Goal: Task Accomplishment & Management: Manage account settings

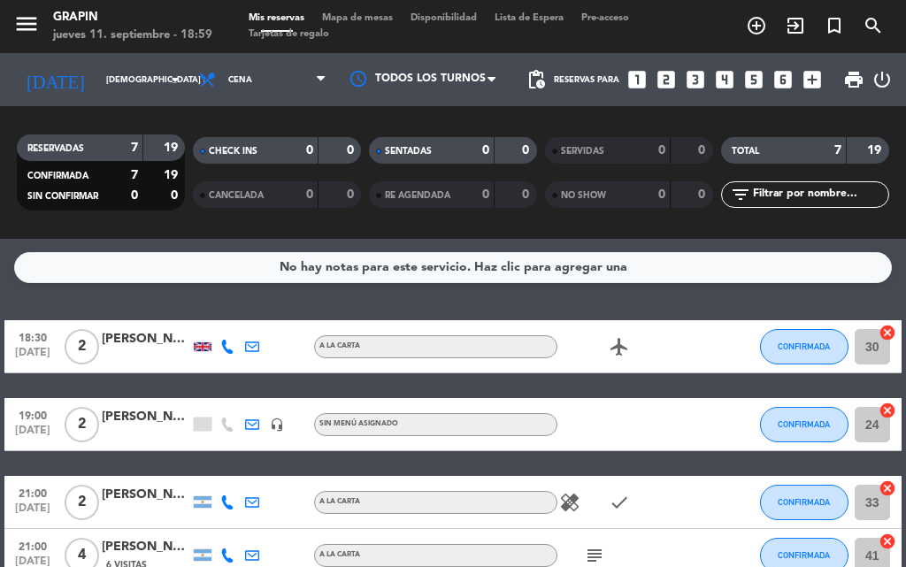
click at [212, 343] on div at bounding box center [203, 347] width 18 height 9
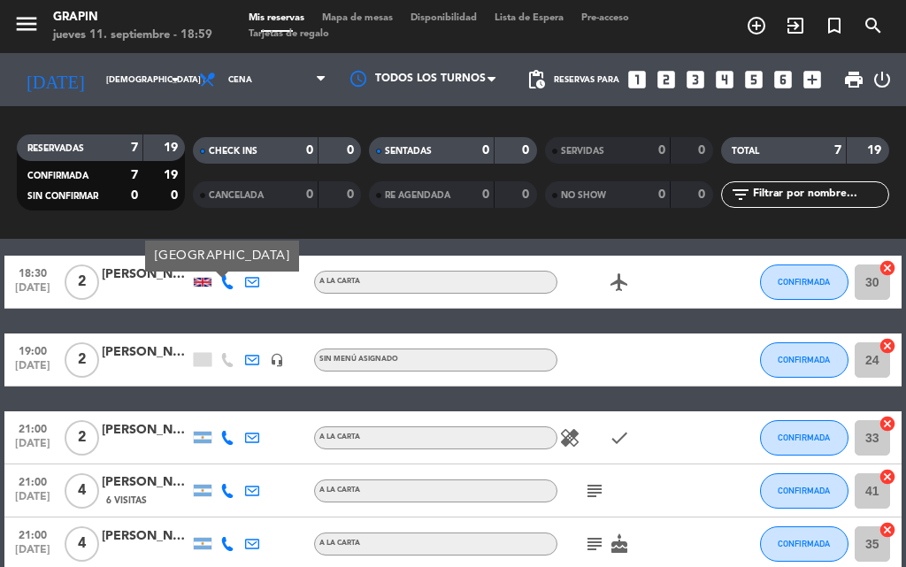
scroll to position [89, 0]
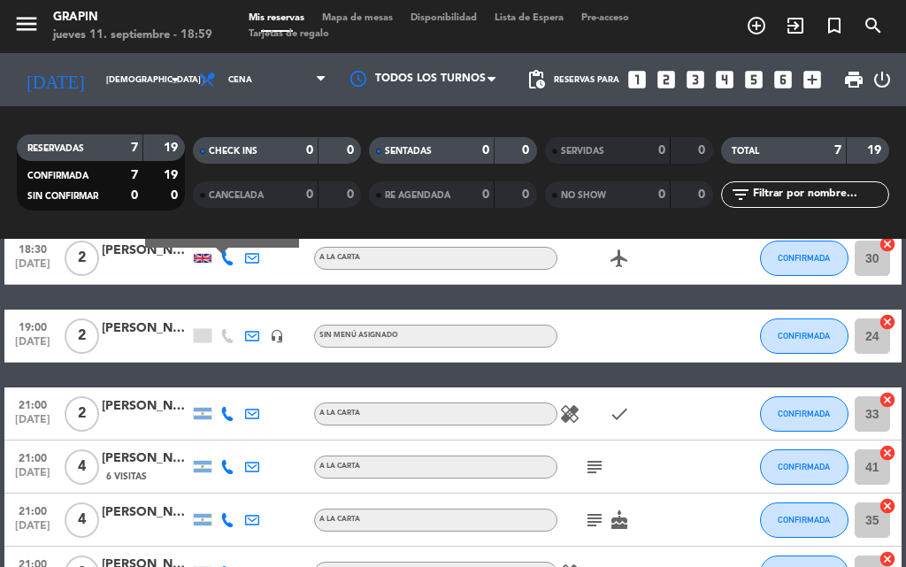
click at [202, 330] on div at bounding box center [203, 335] width 18 height 13
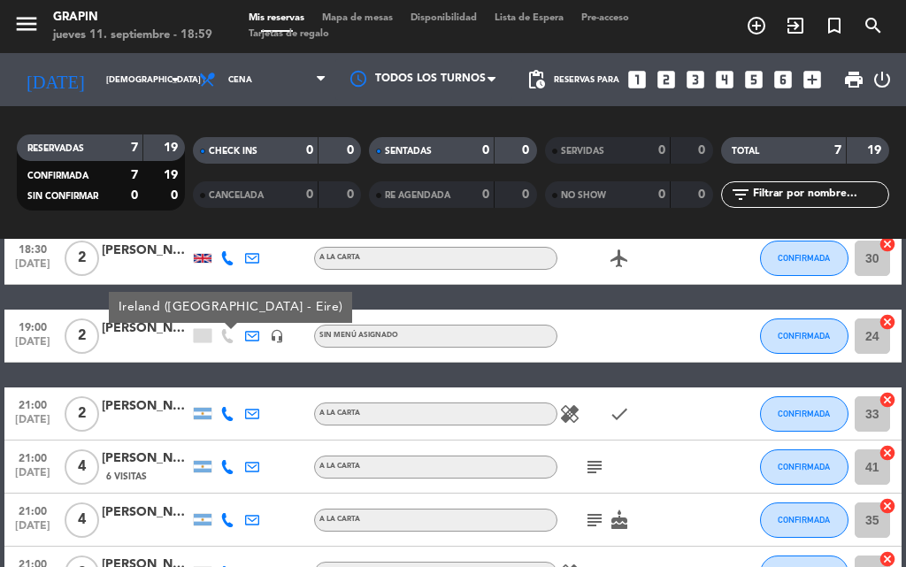
click at [566, 415] on icon "healing" at bounding box center [569, 414] width 21 height 21
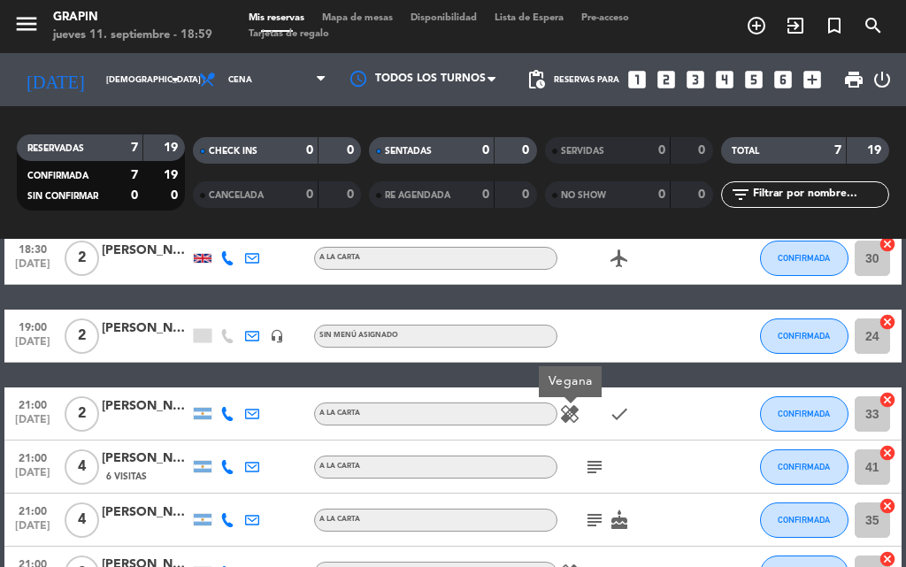
click at [616, 254] on icon "airplanemode_active" at bounding box center [619, 258] width 21 height 21
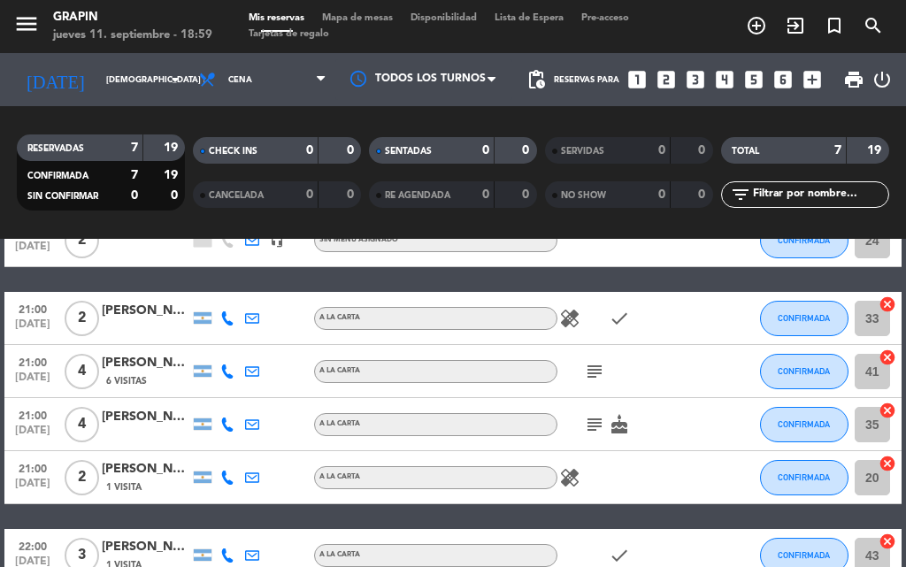
scroll to position [266, 0]
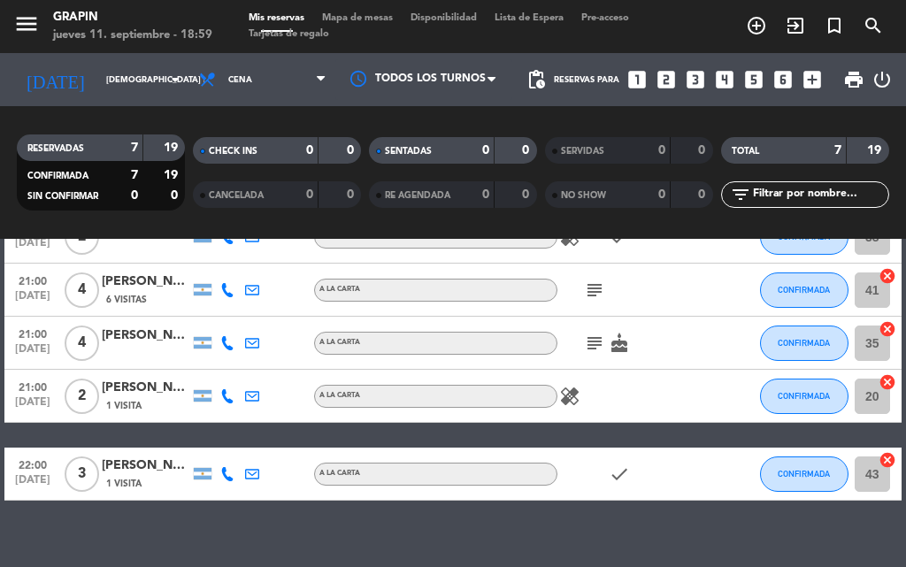
click at [596, 290] on icon "subject" at bounding box center [594, 290] width 21 height 21
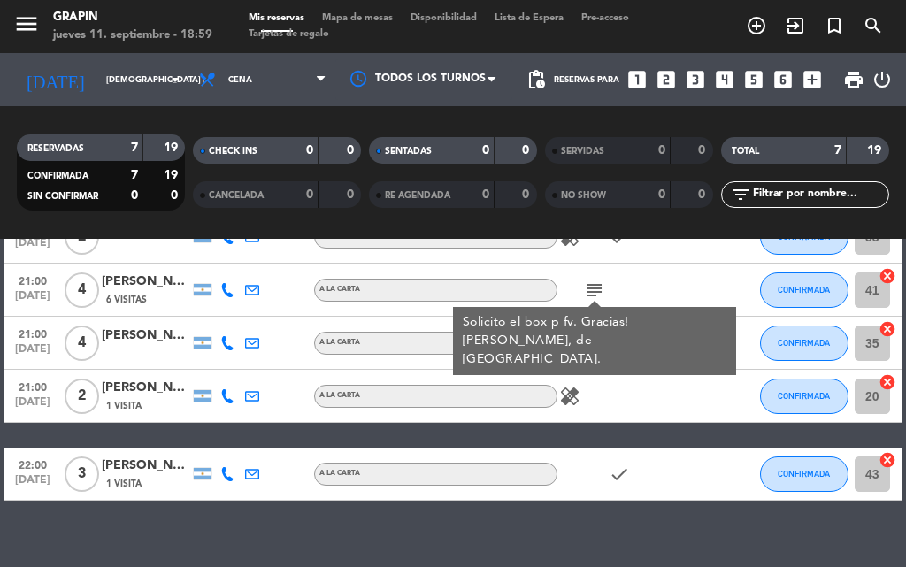
click at [644, 389] on div "healing" at bounding box center [632, 396] width 149 height 52
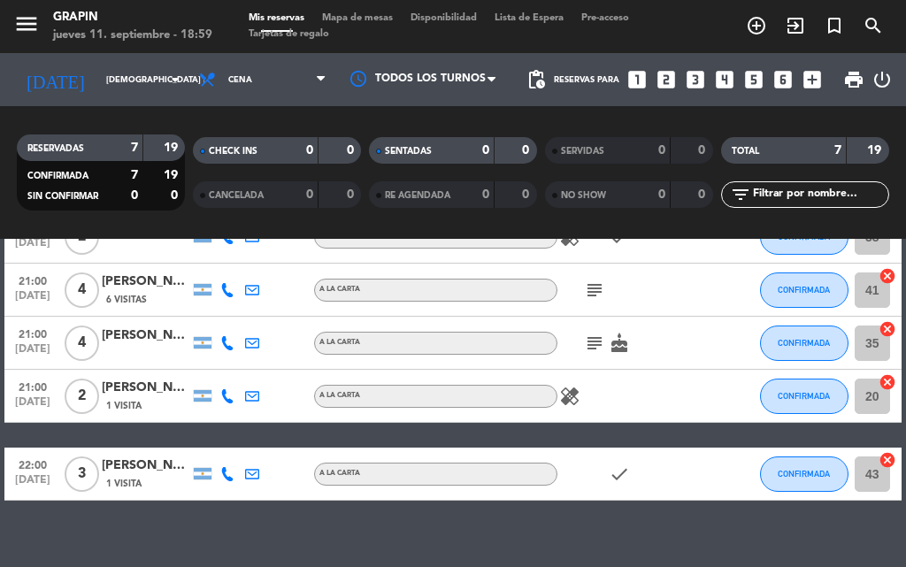
click at [580, 397] on icon "healing" at bounding box center [569, 396] width 21 height 21
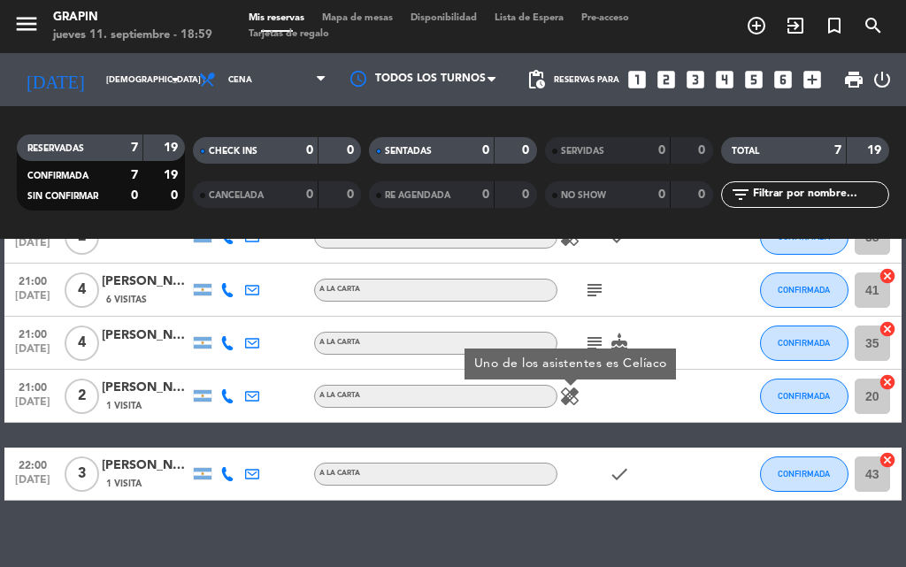
scroll to position [288, 0]
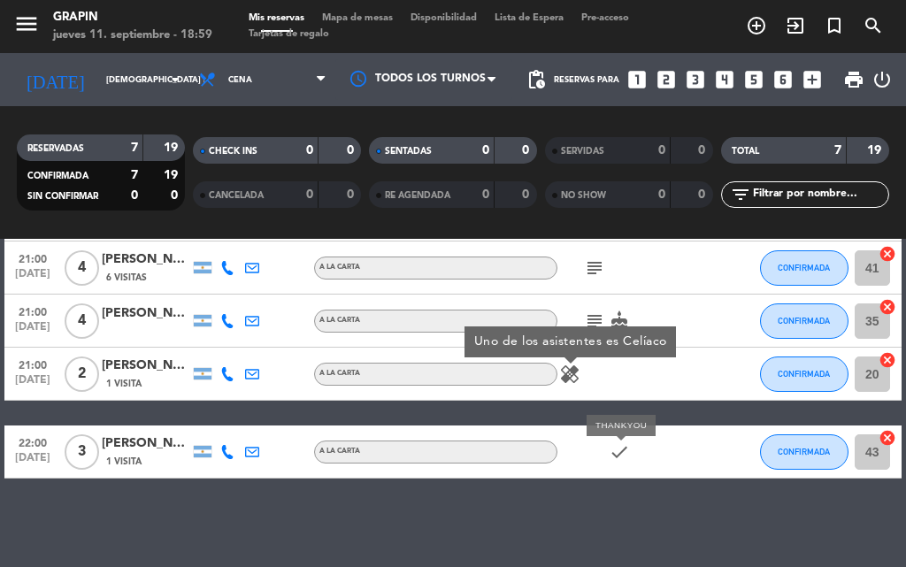
click at [623, 445] on icon "check" at bounding box center [619, 452] width 21 height 21
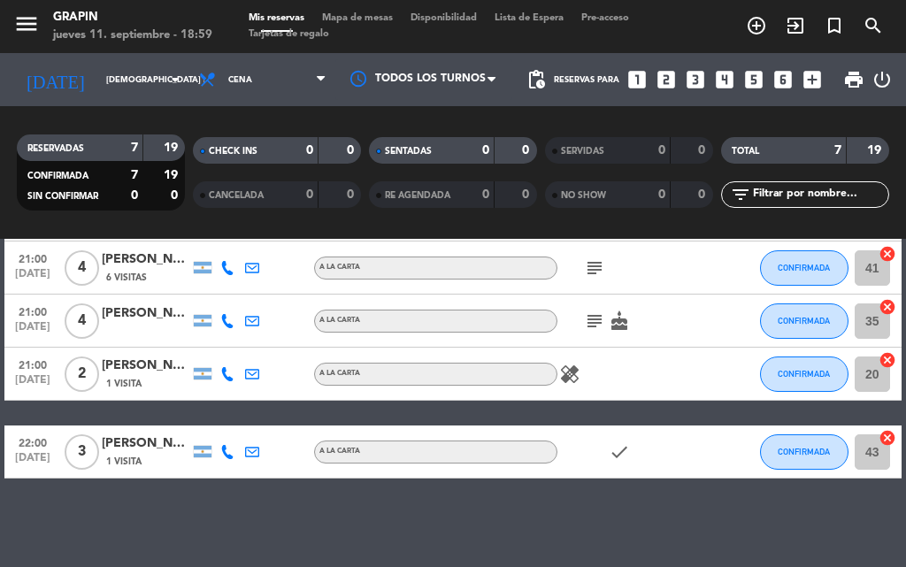
click at [625, 451] on icon "check" at bounding box center [619, 452] width 21 height 21
click at [621, 451] on icon "check" at bounding box center [619, 452] width 21 height 21
click at [667, 400] on div "21:00 [DATE] 2 [PERSON_NAME] 1 Visita A LA CARTA healing CONFIRMADA 20 cancel" at bounding box center [452, 374] width 897 height 53
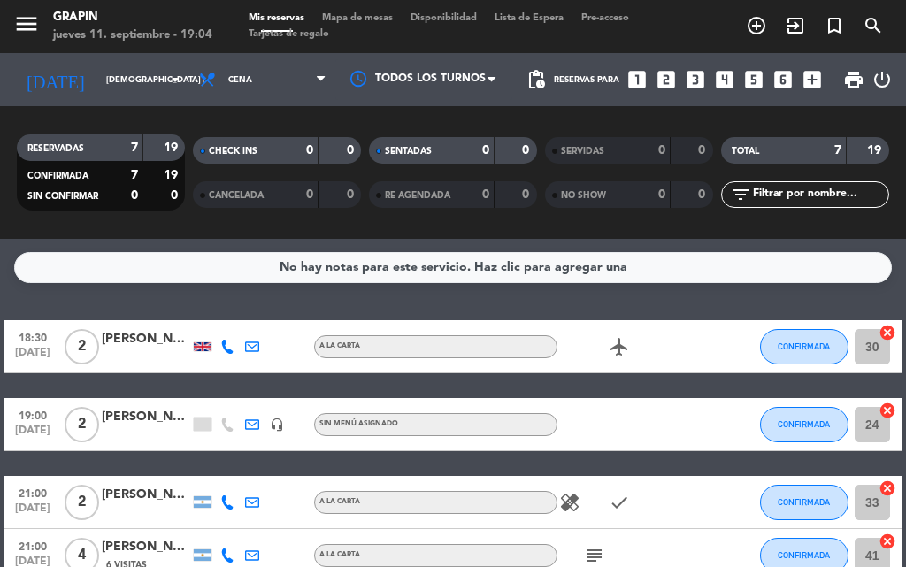
scroll to position [89, 0]
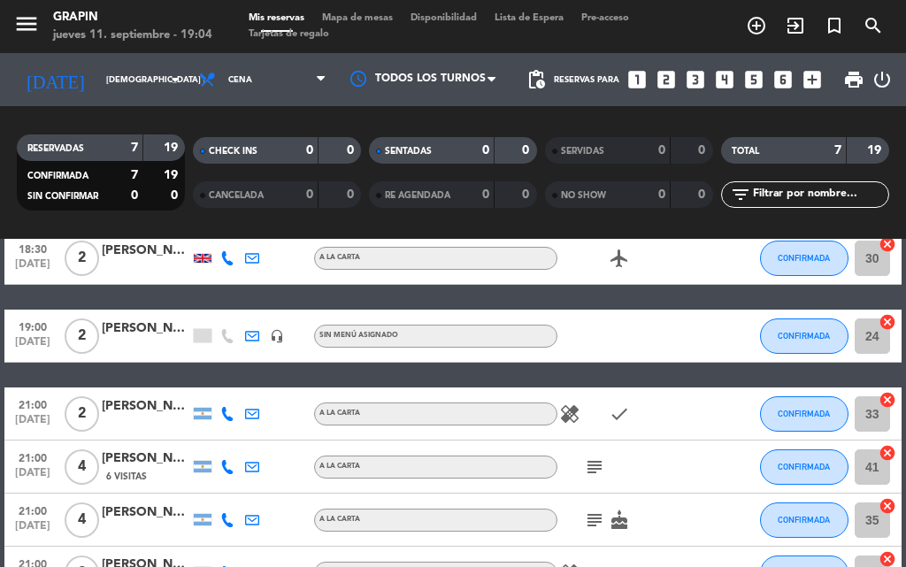
click at [590, 461] on icon "subject" at bounding box center [594, 467] width 21 height 21
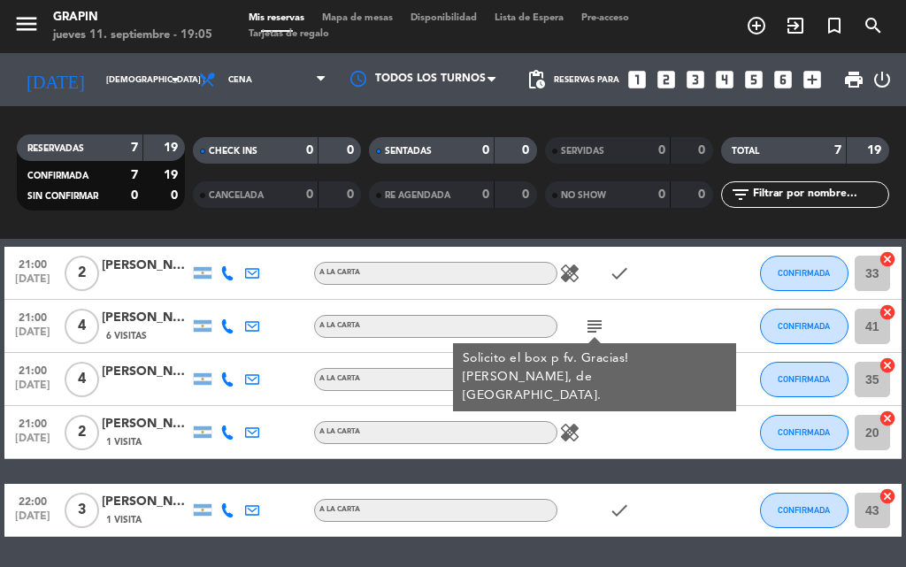
scroll to position [199, 0]
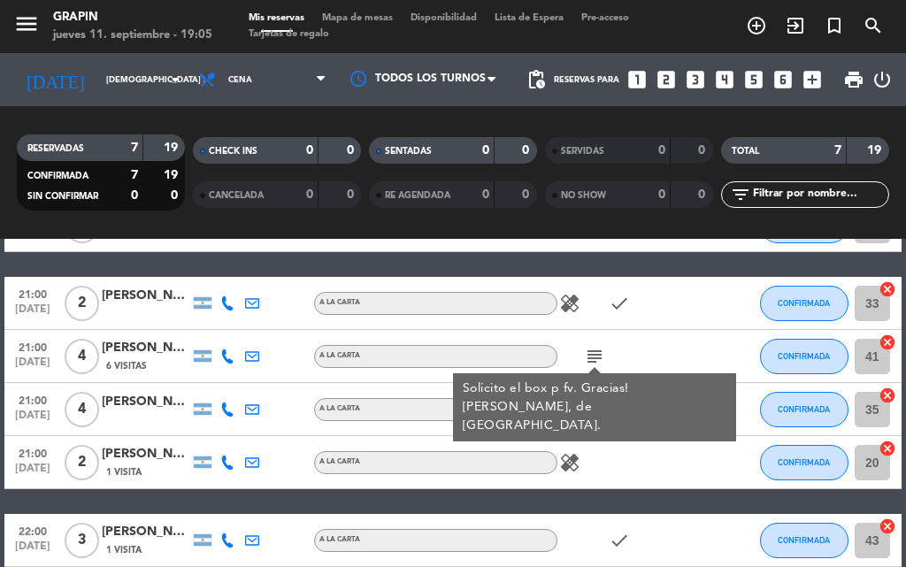
click at [575, 462] on icon "healing" at bounding box center [569, 462] width 21 height 21
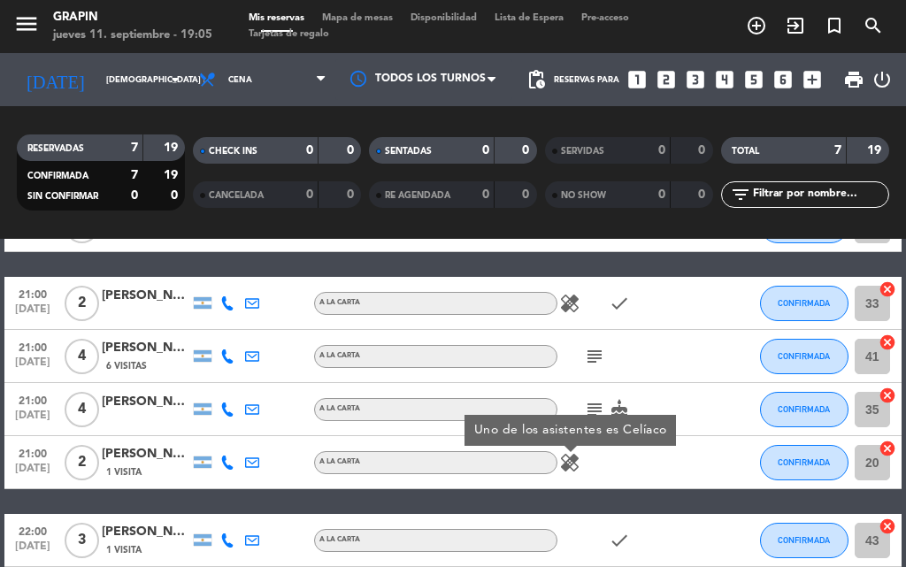
click at [567, 301] on icon "healing" at bounding box center [569, 303] width 21 height 21
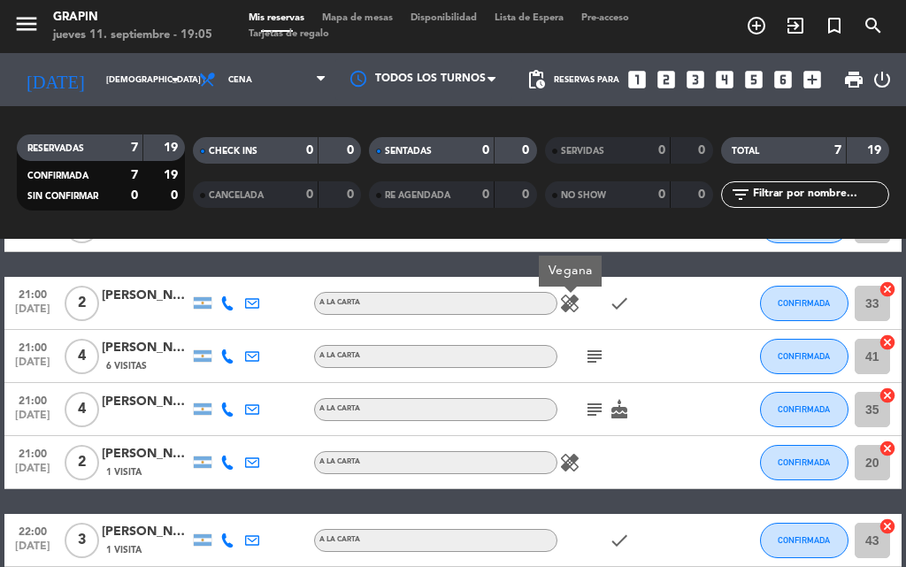
click at [587, 360] on icon "subject" at bounding box center [594, 356] width 21 height 21
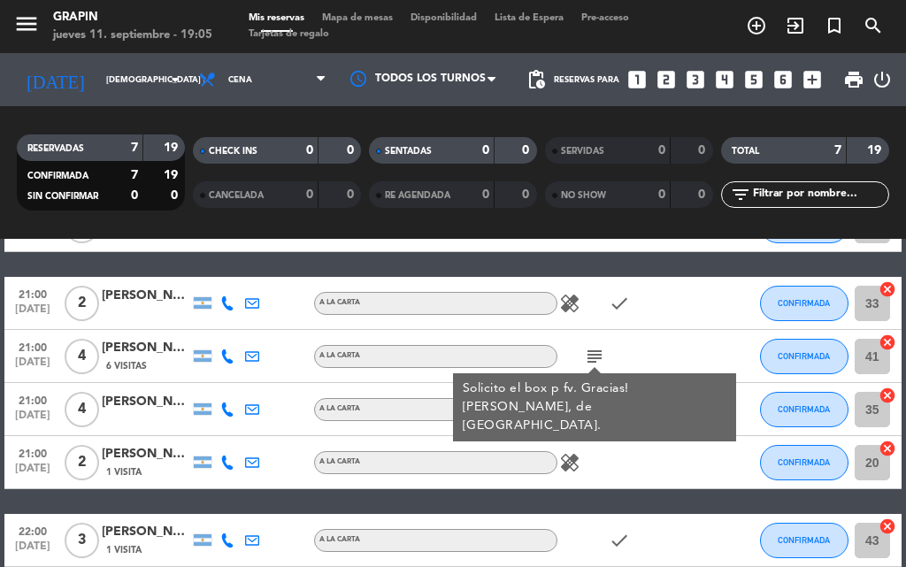
click at [614, 467] on div "healing" at bounding box center [632, 462] width 149 height 52
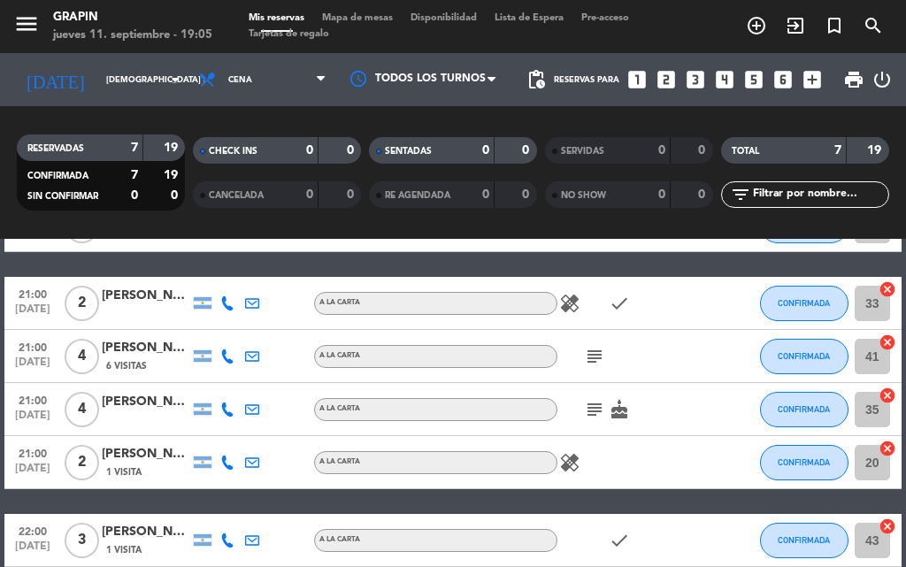
click at [596, 406] on icon "subject" at bounding box center [594, 409] width 21 height 21
click at [621, 412] on icon "cake" at bounding box center [619, 409] width 21 height 21
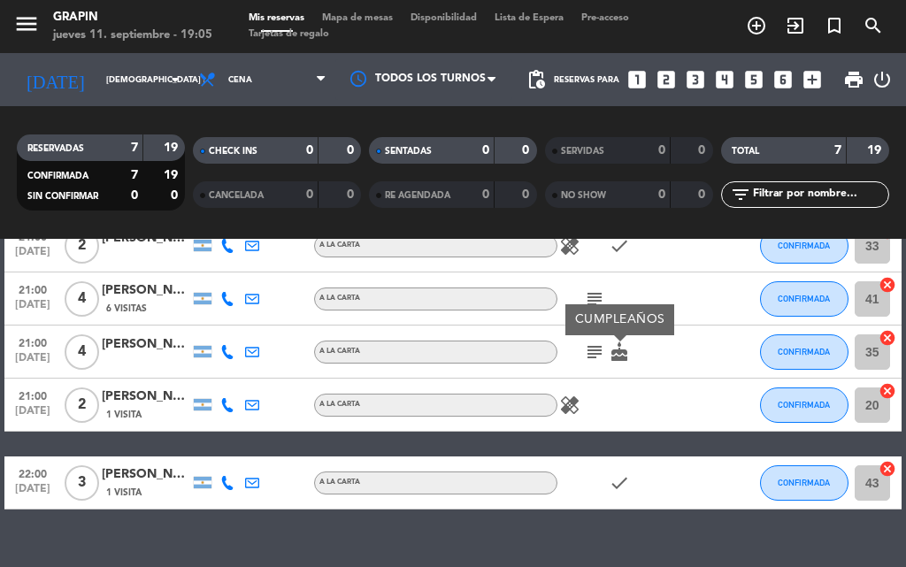
scroll to position [288, 0]
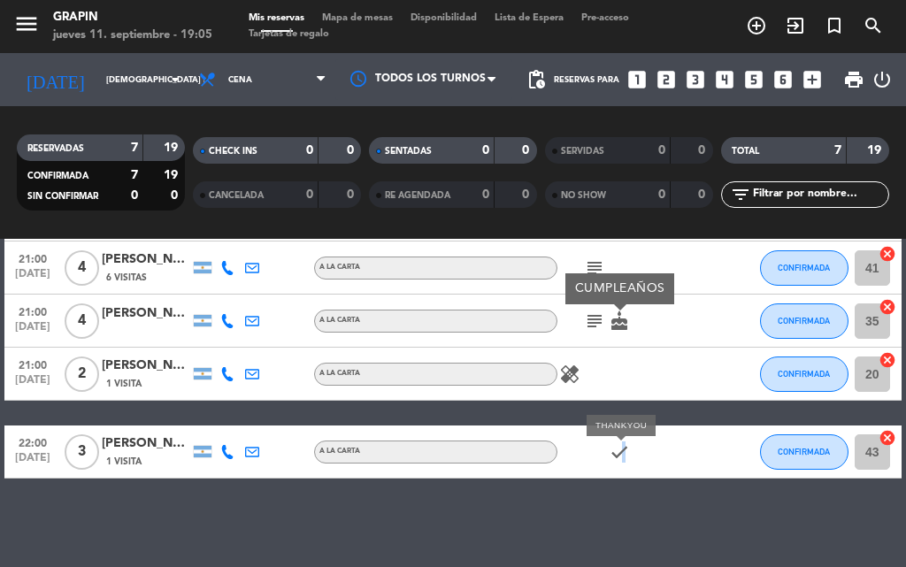
click at [623, 451] on icon "check" at bounding box center [619, 452] width 21 height 21
click at [617, 454] on icon "check" at bounding box center [619, 452] width 21 height 21
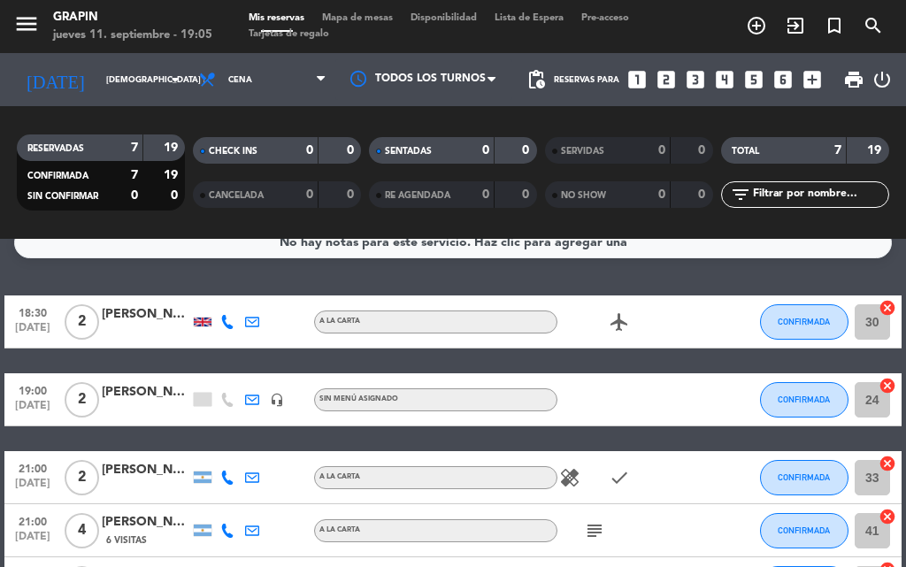
scroll to position [22, 0]
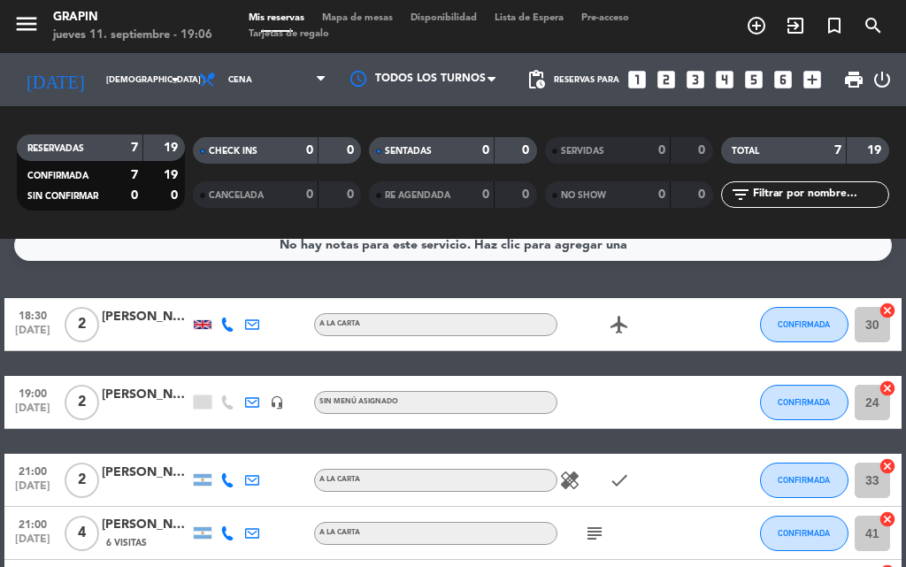
click at [616, 331] on icon "airplanemode_active" at bounding box center [619, 324] width 21 height 21
click at [614, 329] on icon "airplanemode_active" at bounding box center [619, 324] width 21 height 21
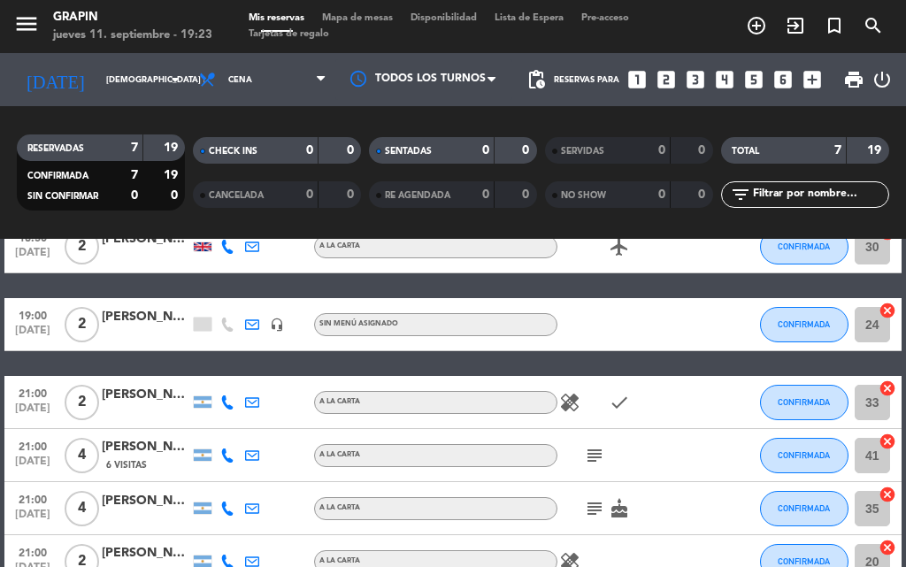
scroll to position [0, 0]
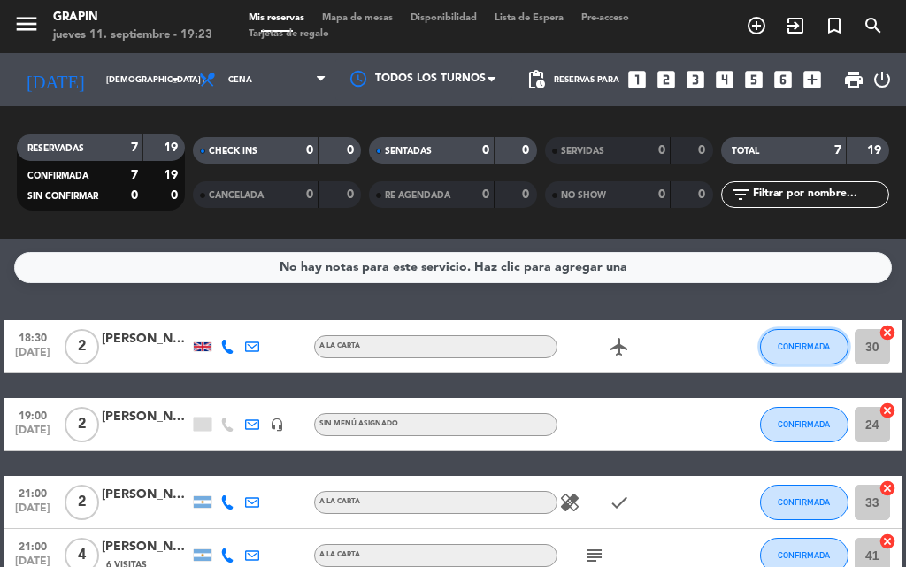
click at [834, 343] on button "CONFIRMADA" at bounding box center [804, 346] width 89 height 35
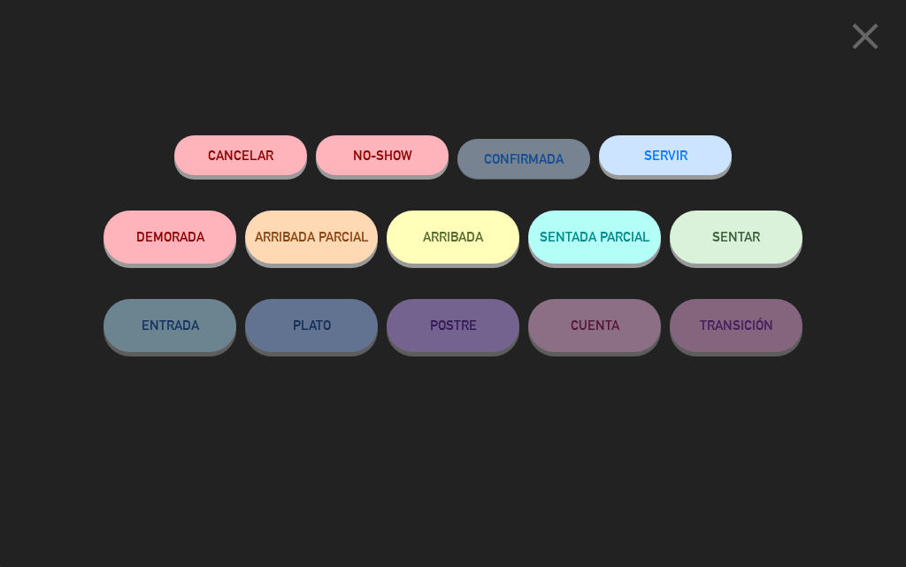
click at [727, 219] on button "SENTAR" at bounding box center [736, 237] width 133 height 53
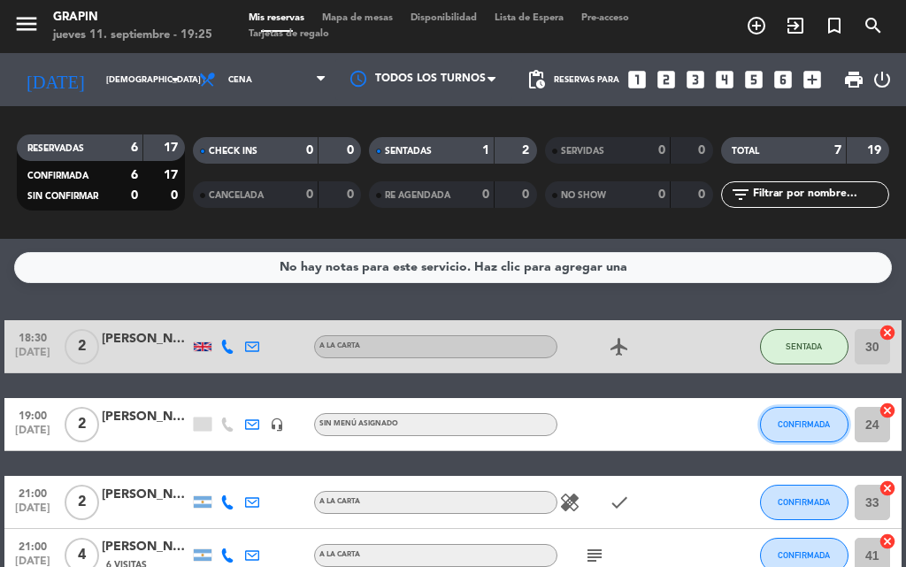
click at [831, 428] on button "CONFIRMADA" at bounding box center [804, 424] width 89 height 35
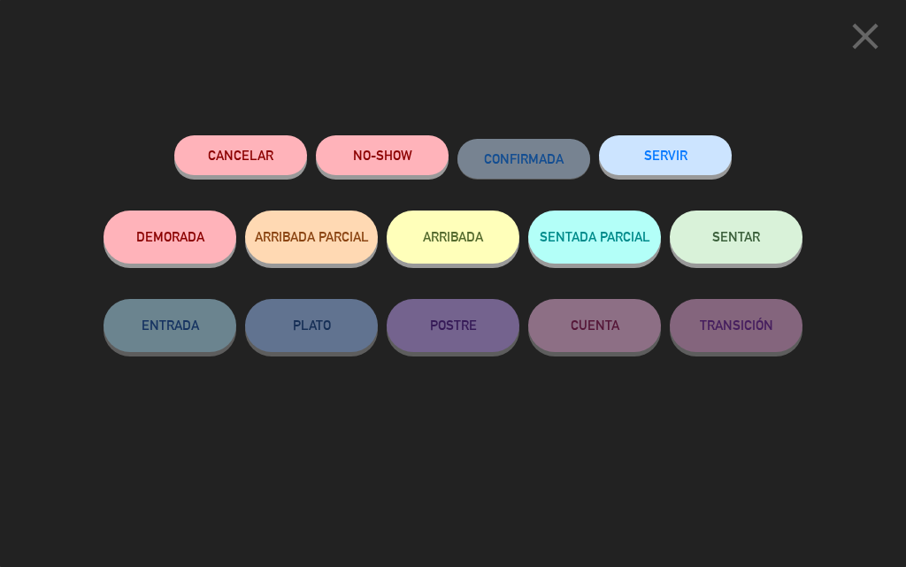
click at [752, 258] on button "SENTAR" at bounding box center [736, 237] width 133 height 53
